Goal: Navigation & Orientation: Find specific page/section

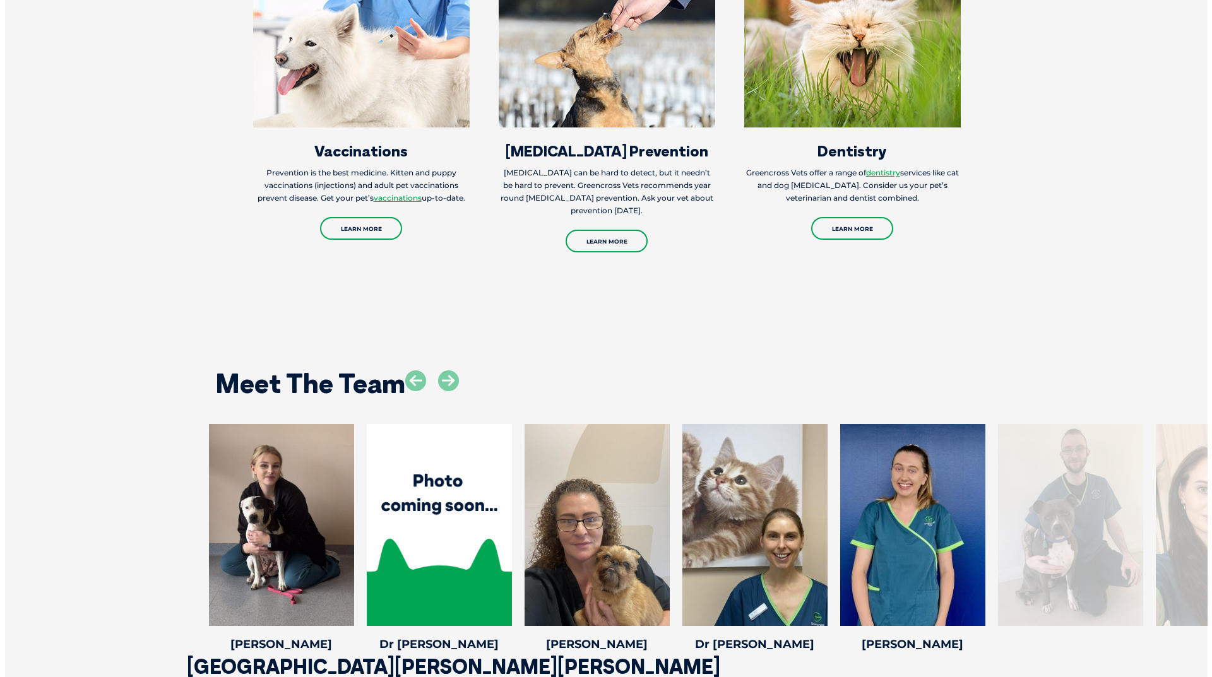
scroll to position [1768, 0]
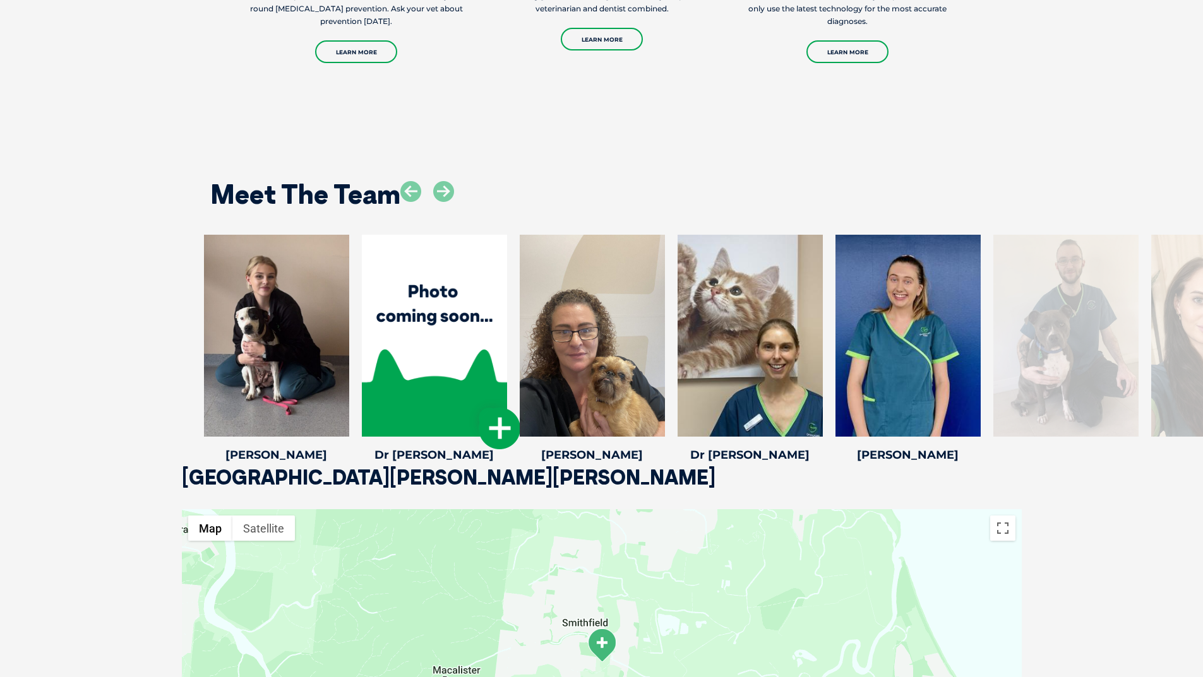
click at [494, 427] on icon at bounding box center [500, 429] width 42 height 42
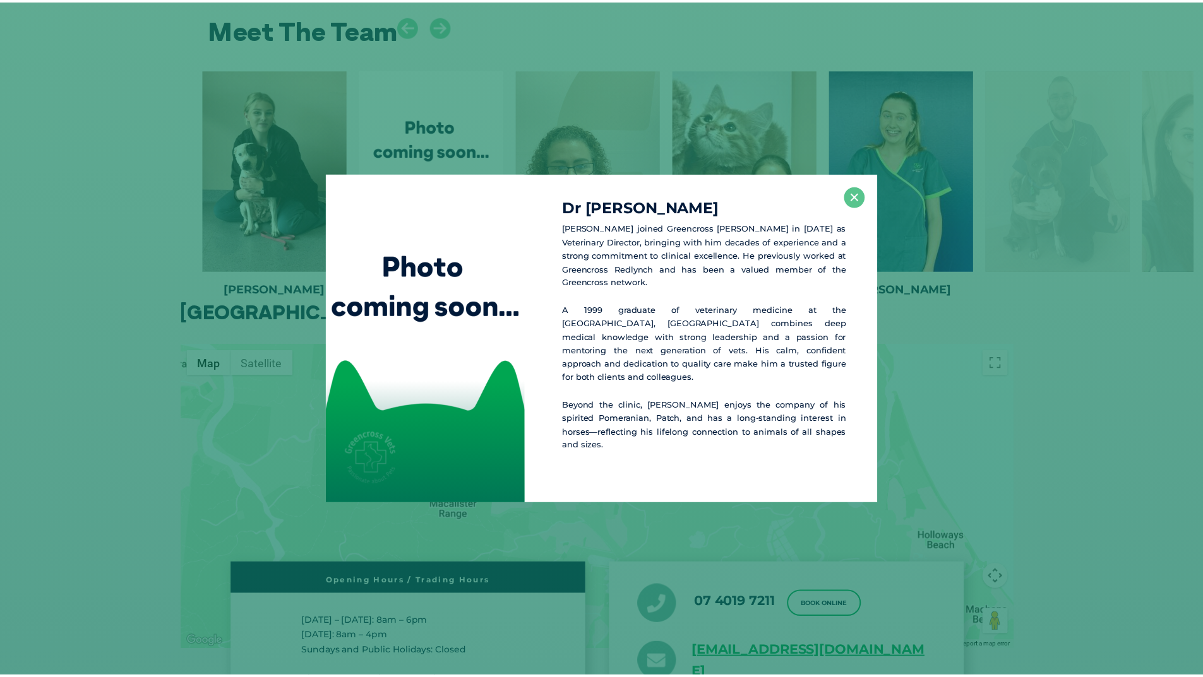
scroll to position [1935, 0]
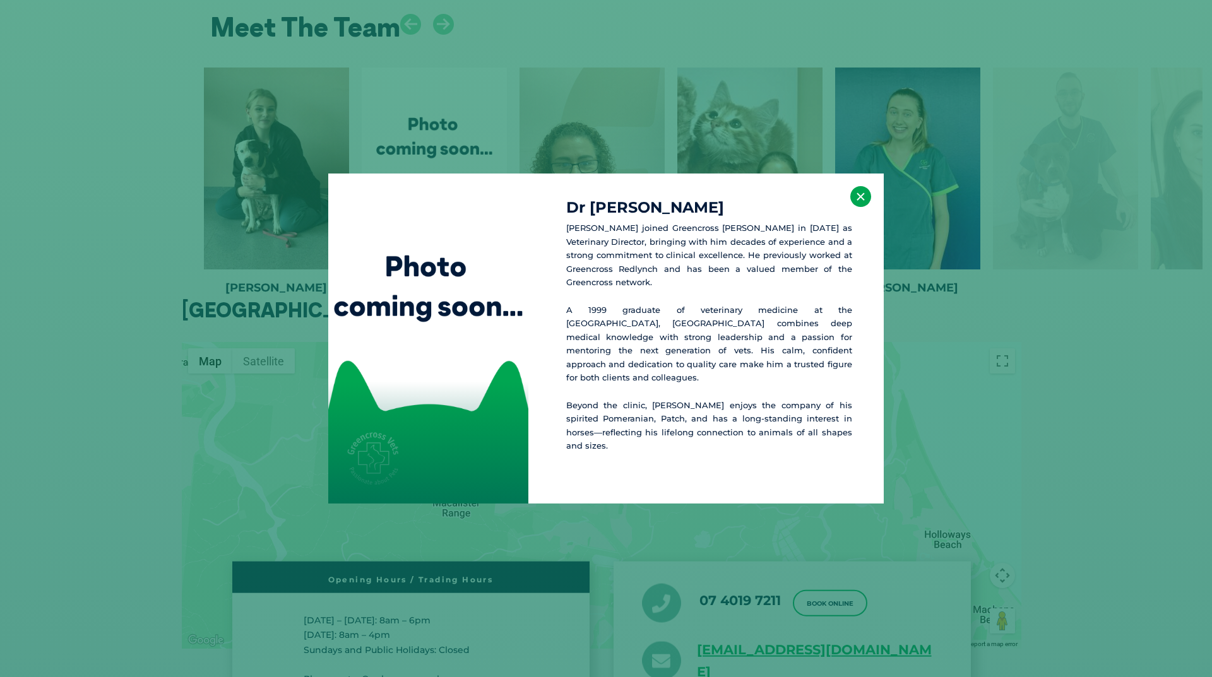
click at [858, 207] on button "×" at bounding box center [860, 196] width 21 height 21
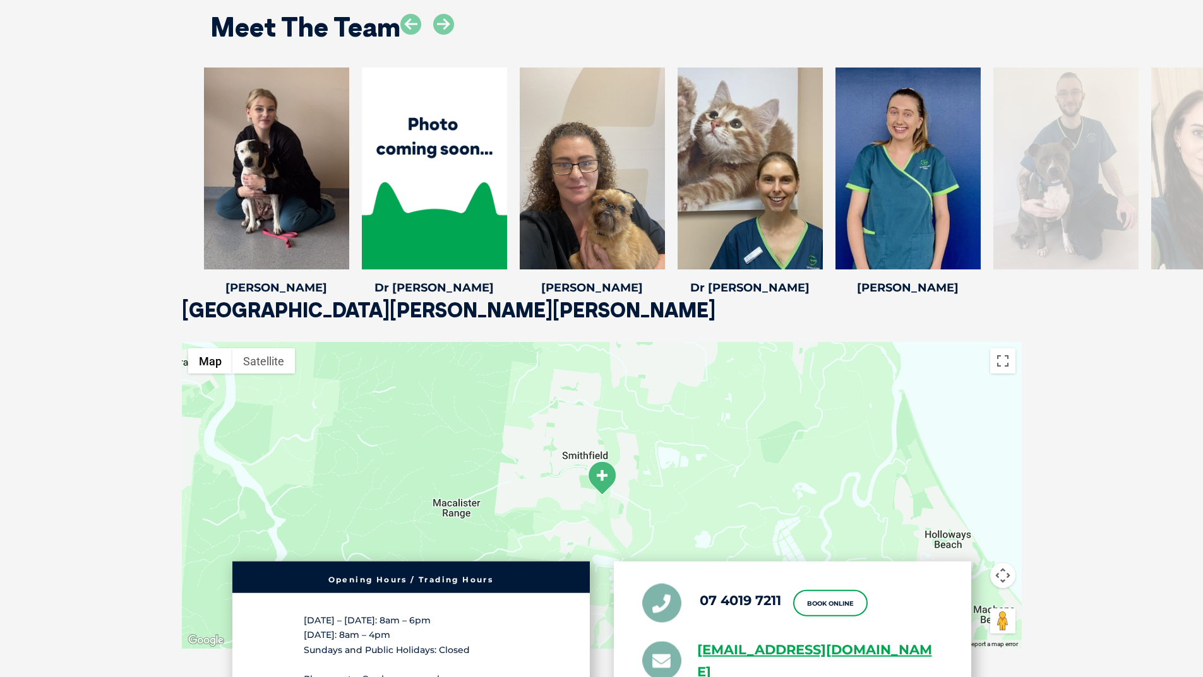
click at [1088, 199] on div at bounding box center [1065, 169] width 145 height 202
click at [447, 27] on icon at bounding box center [443, 24] width 21 height 21
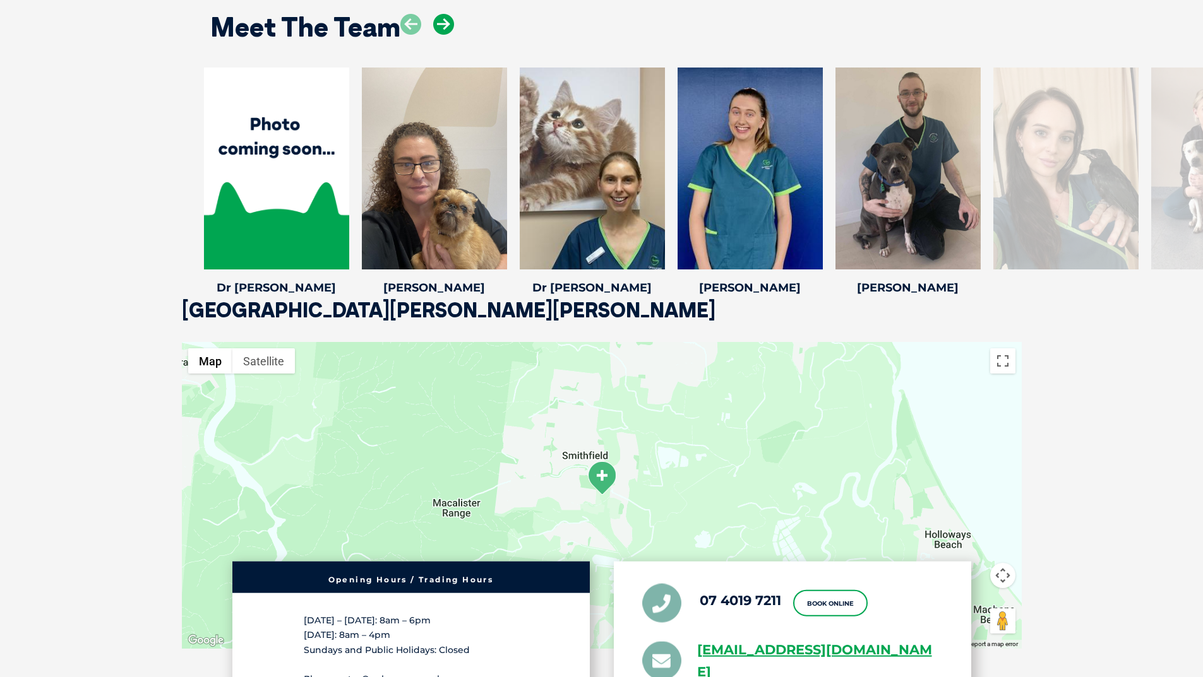
click at [447, 27] on icon at bounding box center [443, 24] width 21 height 21
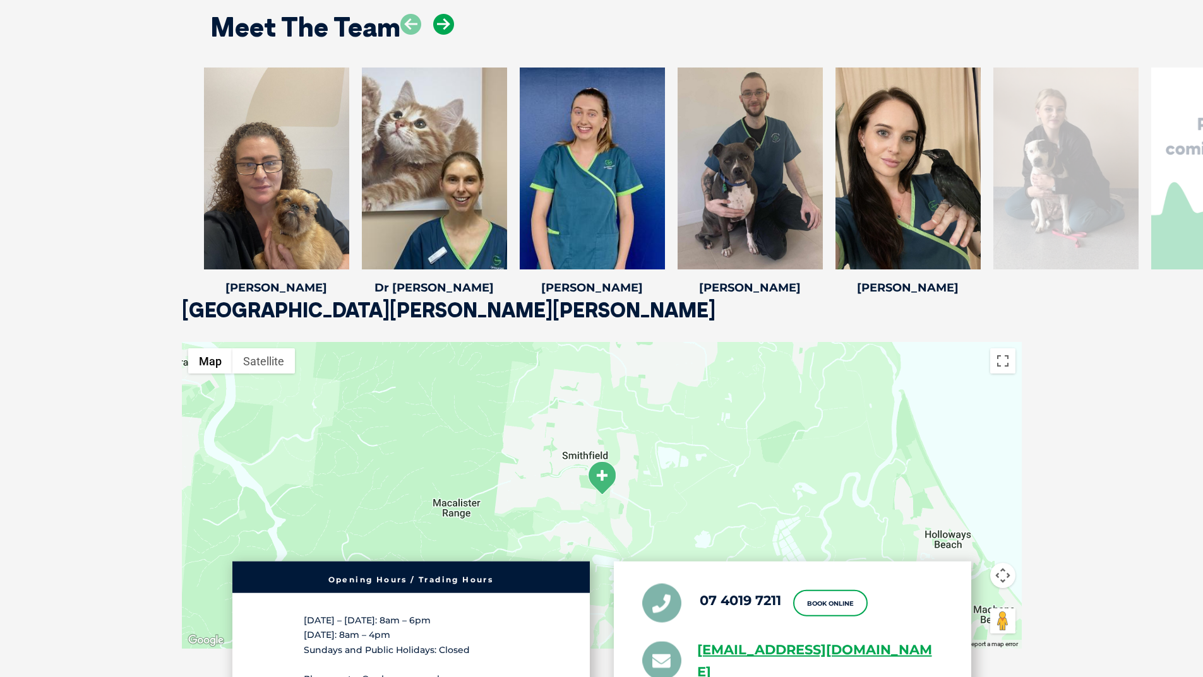
click at [447, 27] on icon at bounding box center [443, 24] width 21 height 21
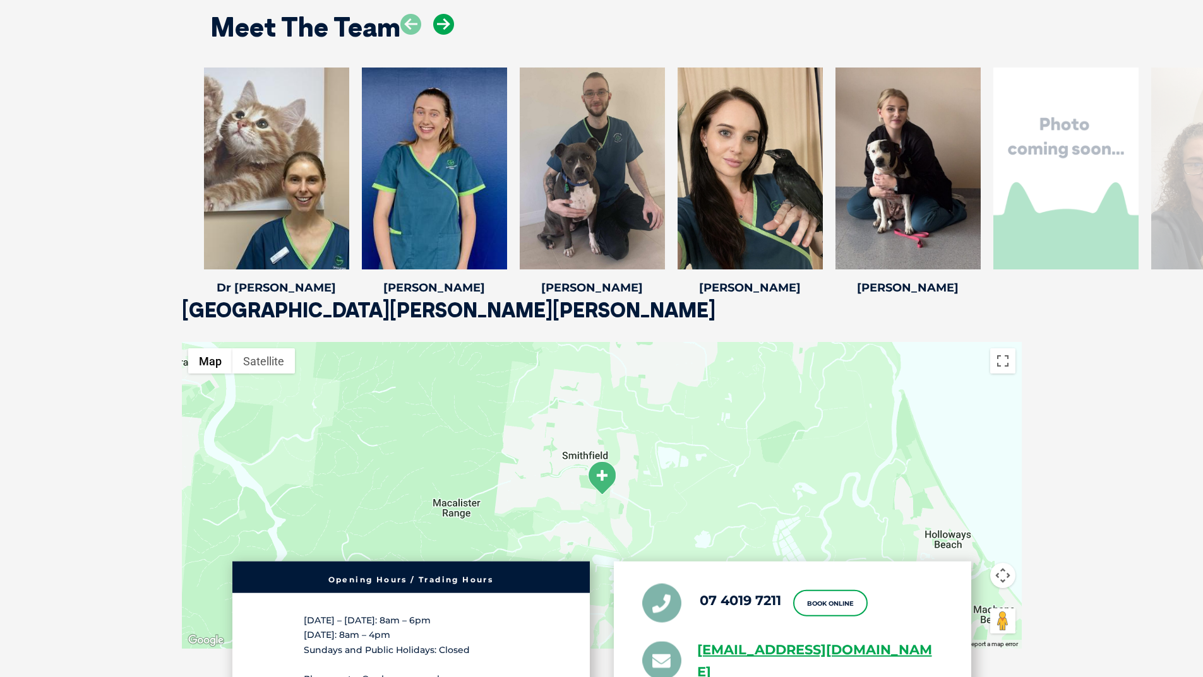
click at [447, 27] on icon at bounding box center [443, 24] width 21 height 21
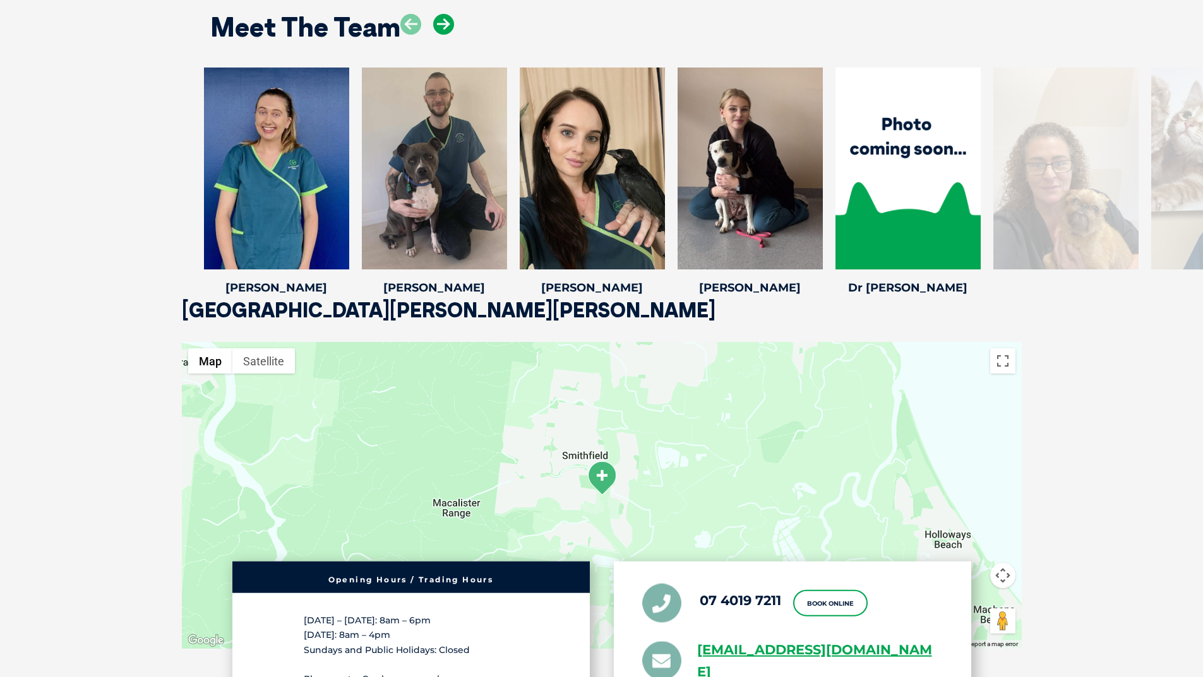
click at [447, 27] on icon at bounding box center [443, 24] width 21 height 21
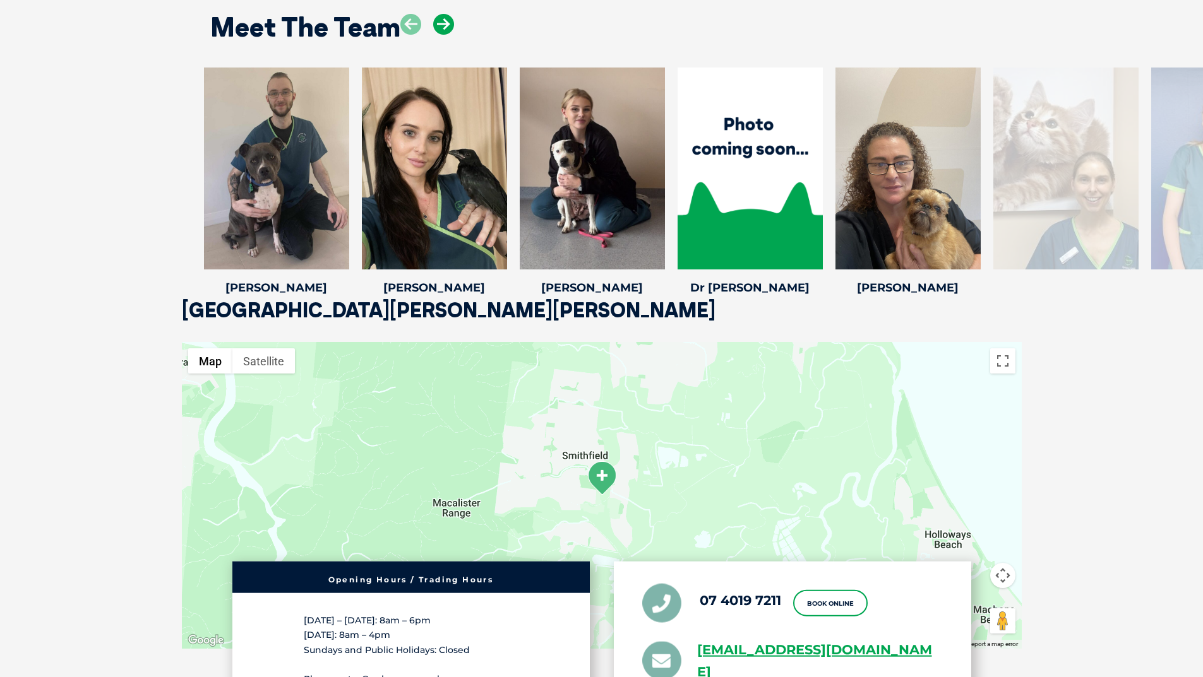
click at [447, 27] on icon at bounding box center [443, 24] width 21 height 21
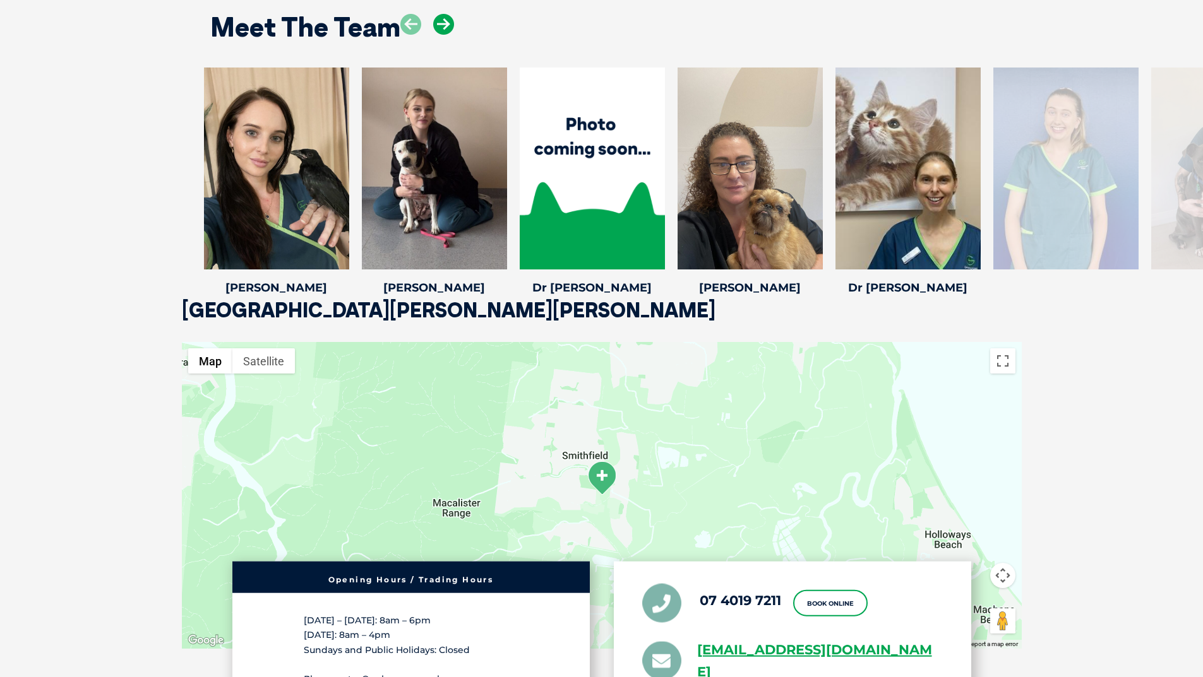
click at [447, 27] on icon at bounding box center [443, 24] width 21 height 21
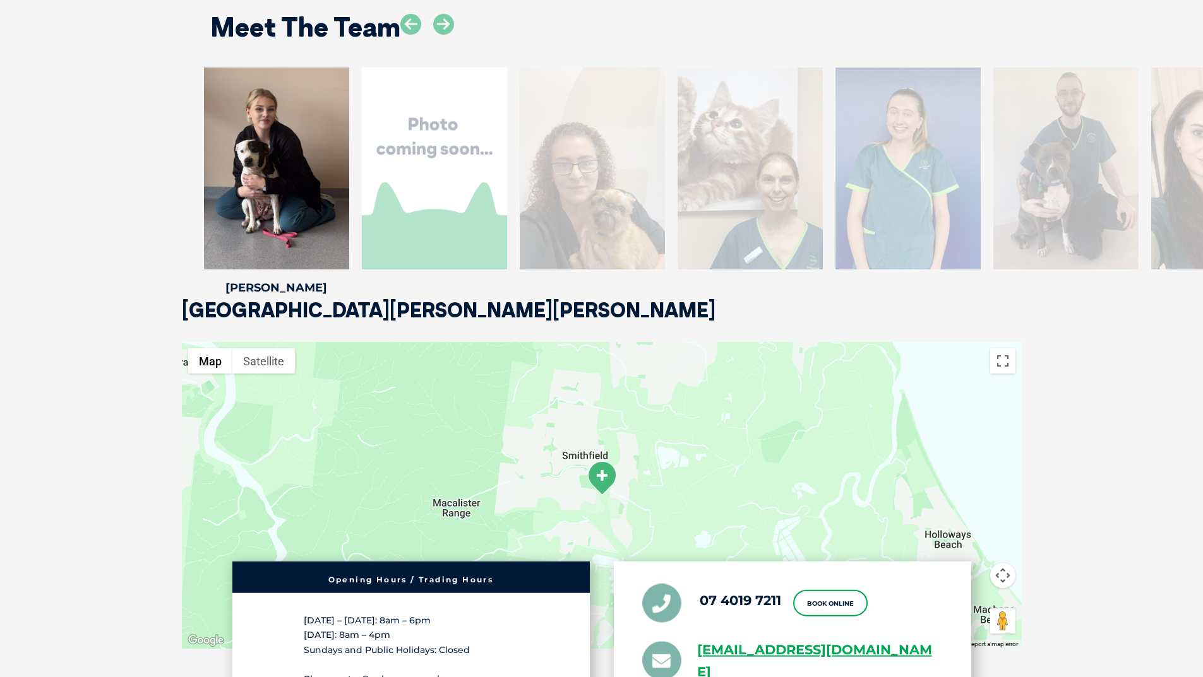
scroll to position [2125, 0]
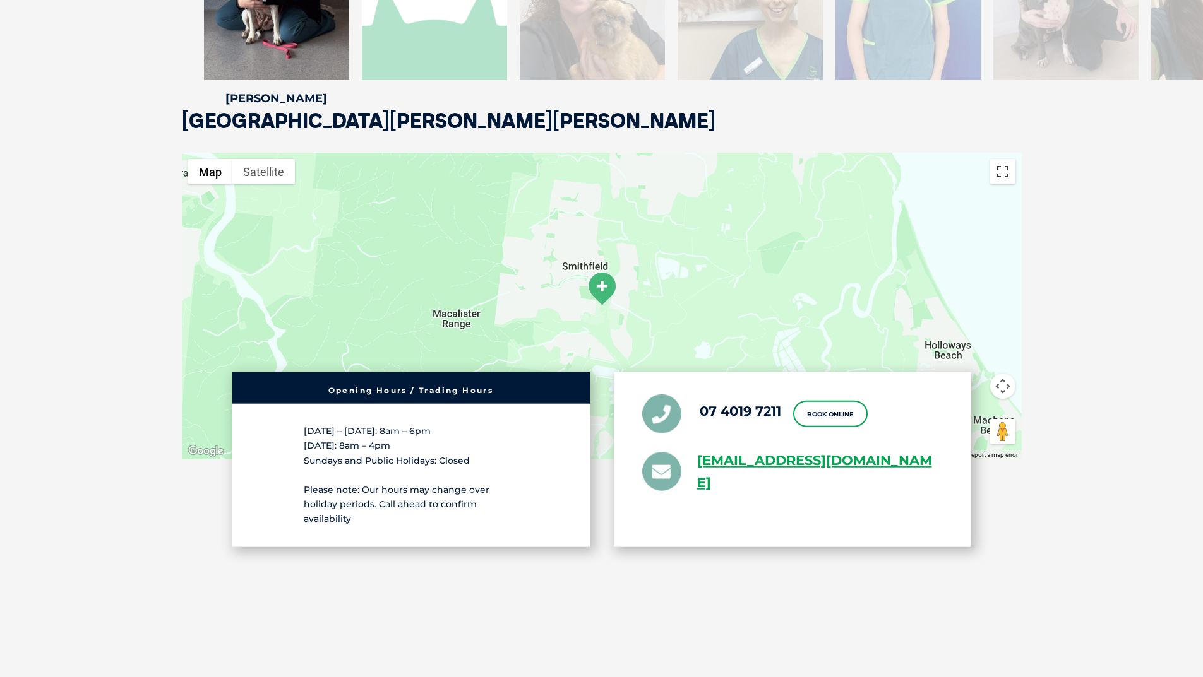
drag, startPoint x: 1001, startPoint y: 193, endPoint x: 1001, endPoint y: 248, distance: 54.9
click at [1001, 184] on button "Toggle fullscreen view" at bounding box center [1002, 171] width 25 height 25
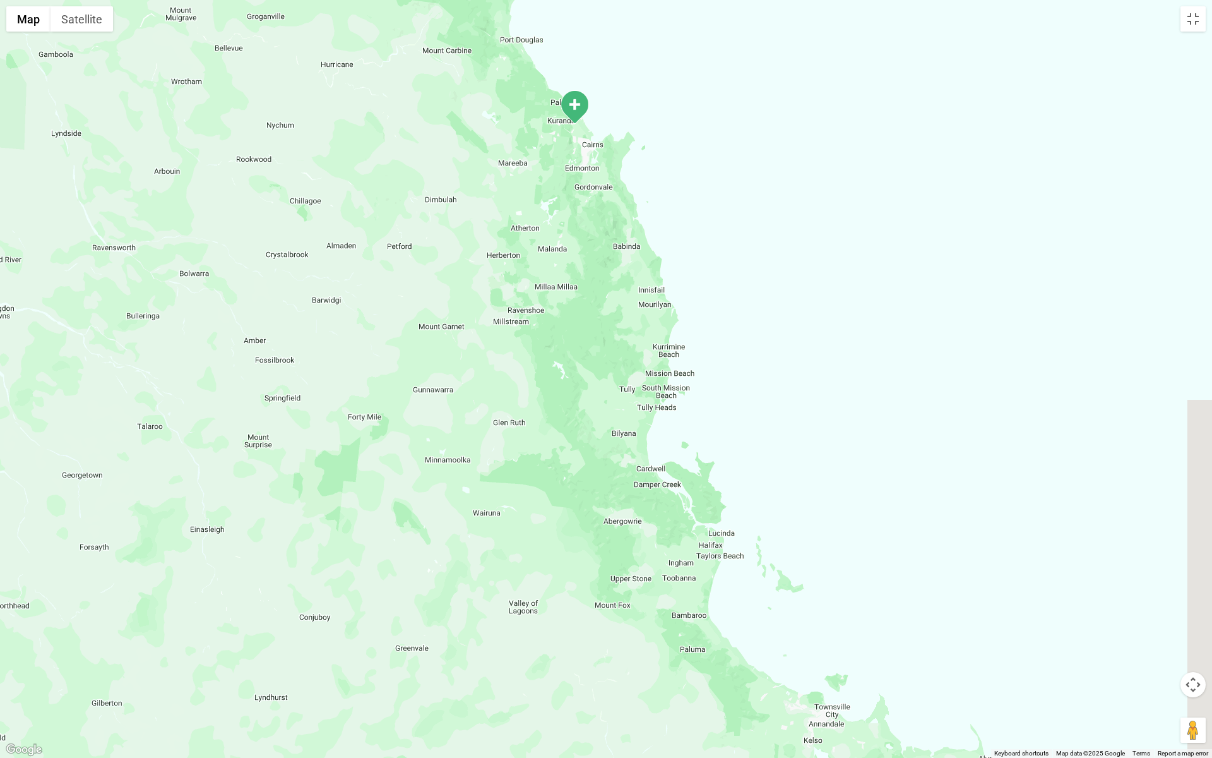
drag, startPoint x: 811, startPoint y: 521, endPoint x: 580, endPoint y: 179, distance: 412.7
click at [580, 179] on div at bounding box center [606, 379] width 1212 height 758
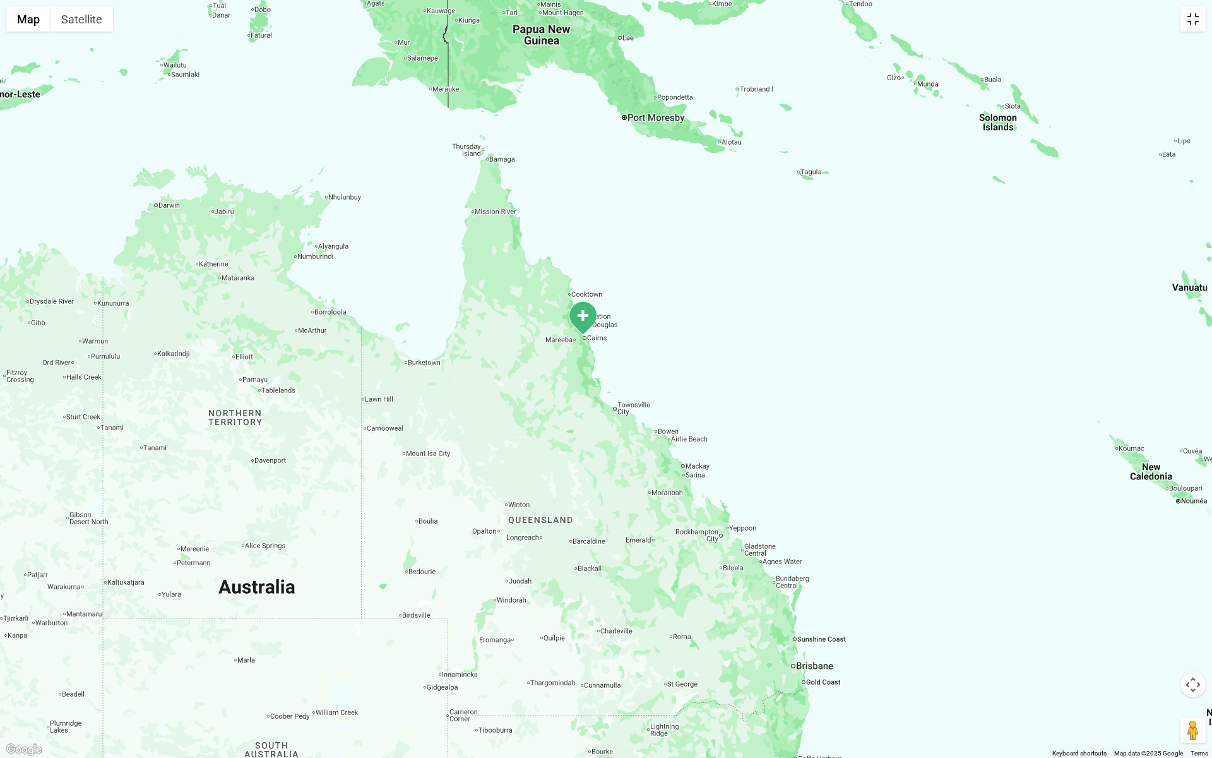
click at [1201, 16] on button "Toggle fullscreen view" at bounding box center [1193, 18] width 25 height 25
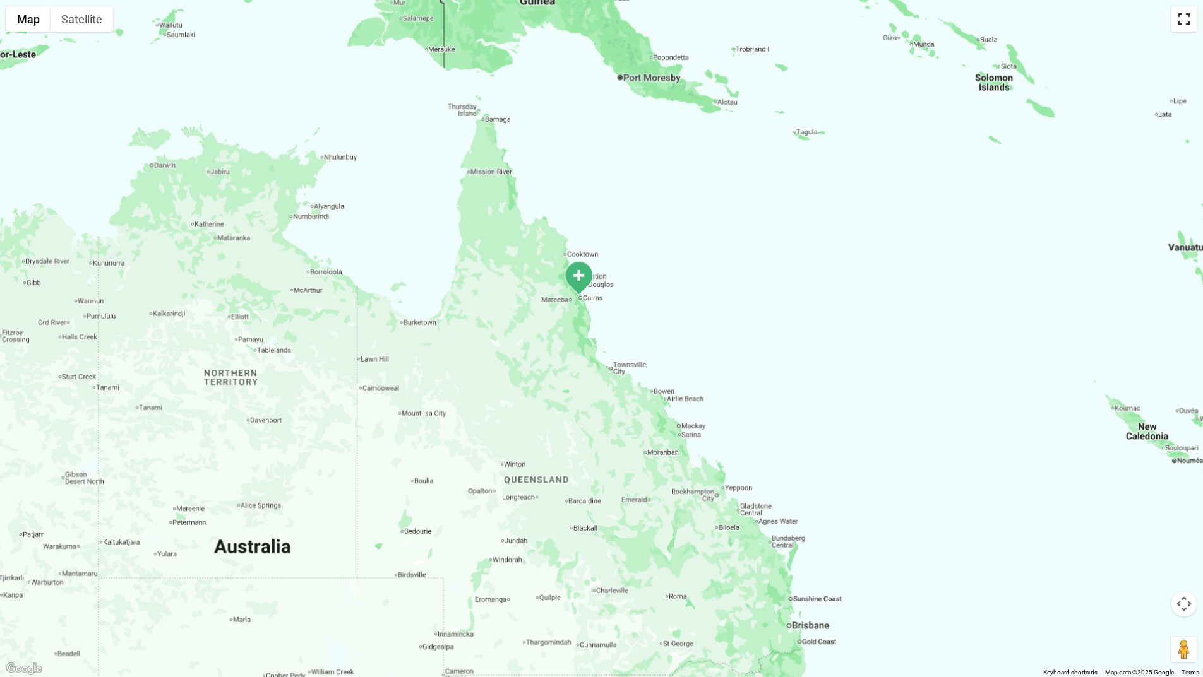
scroll to position [0, 0]
